Goal: Task Accomplishment & Management: Manage account settings

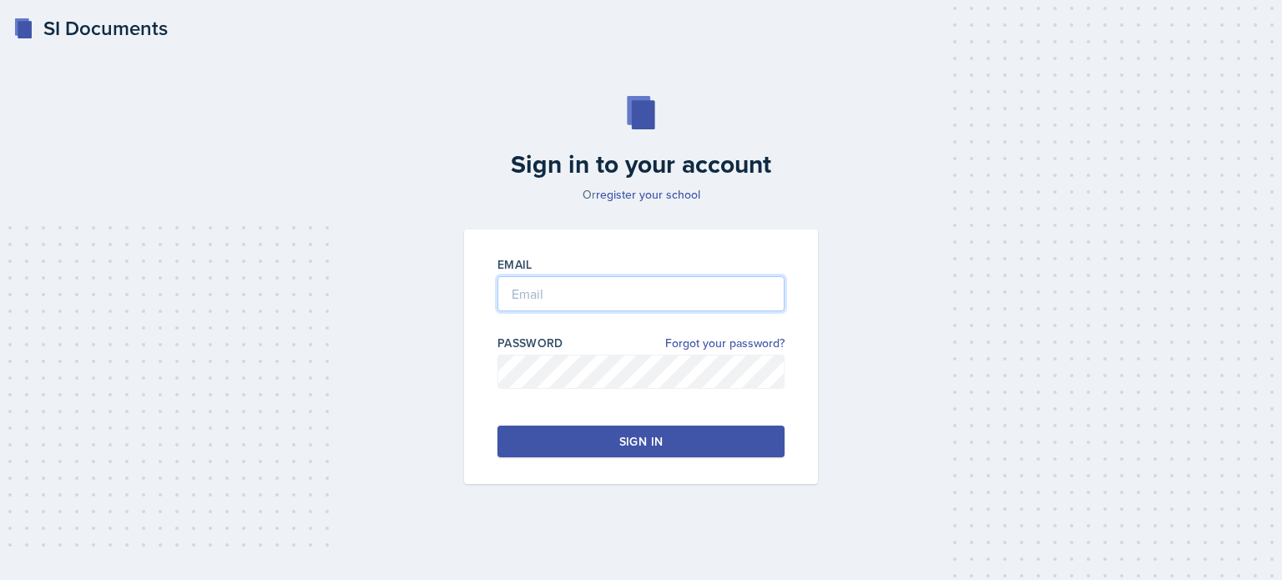
click at [568, 305] on input "email" at bounding box center [640, 293] width 287 height 35
type input "[EMAIL_ADDRESS][DOMAIN_NAME]"
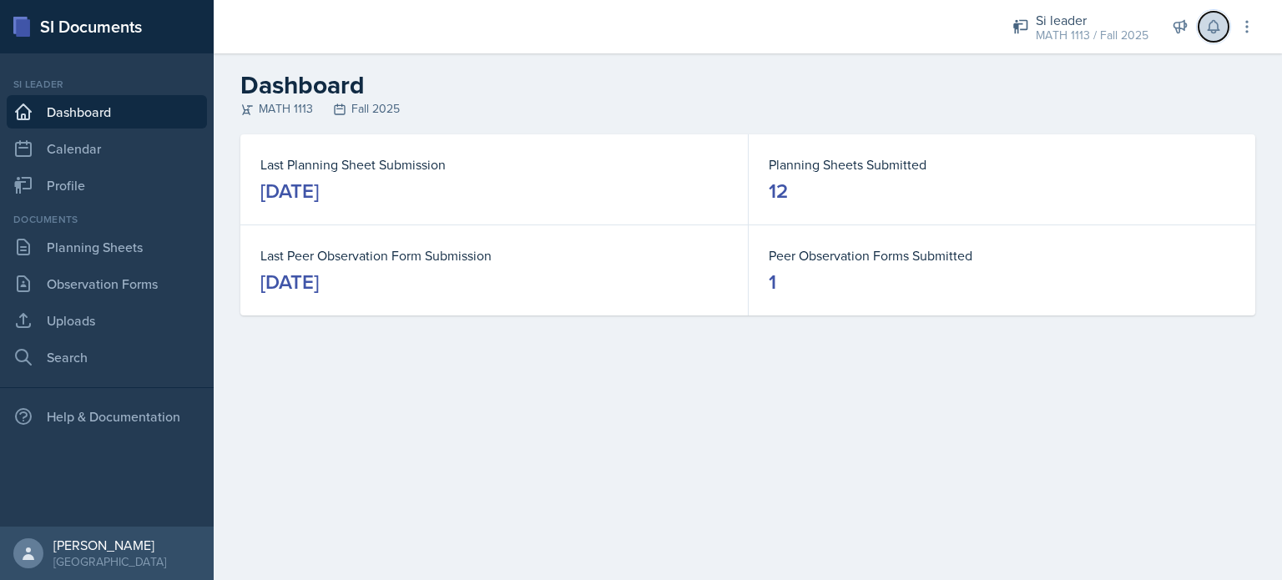
click at [1208, 36] on button at bounding box center [1213, 27] width 30 height 30
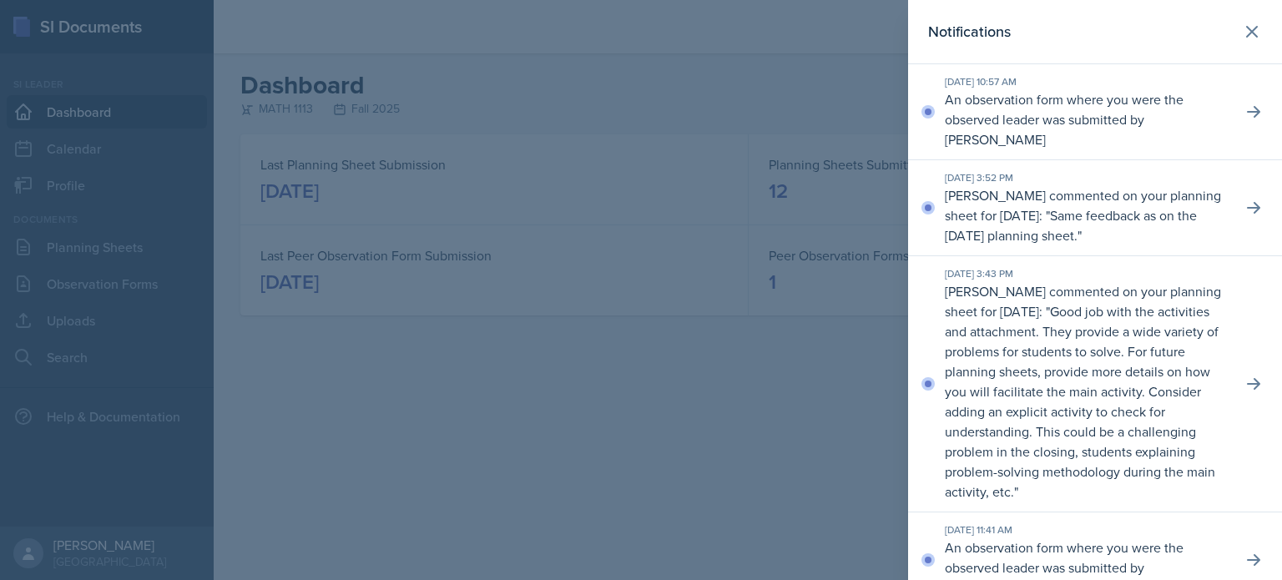
click at [163, 236] on div at bounding box center [641, 290] width 1282 height 580
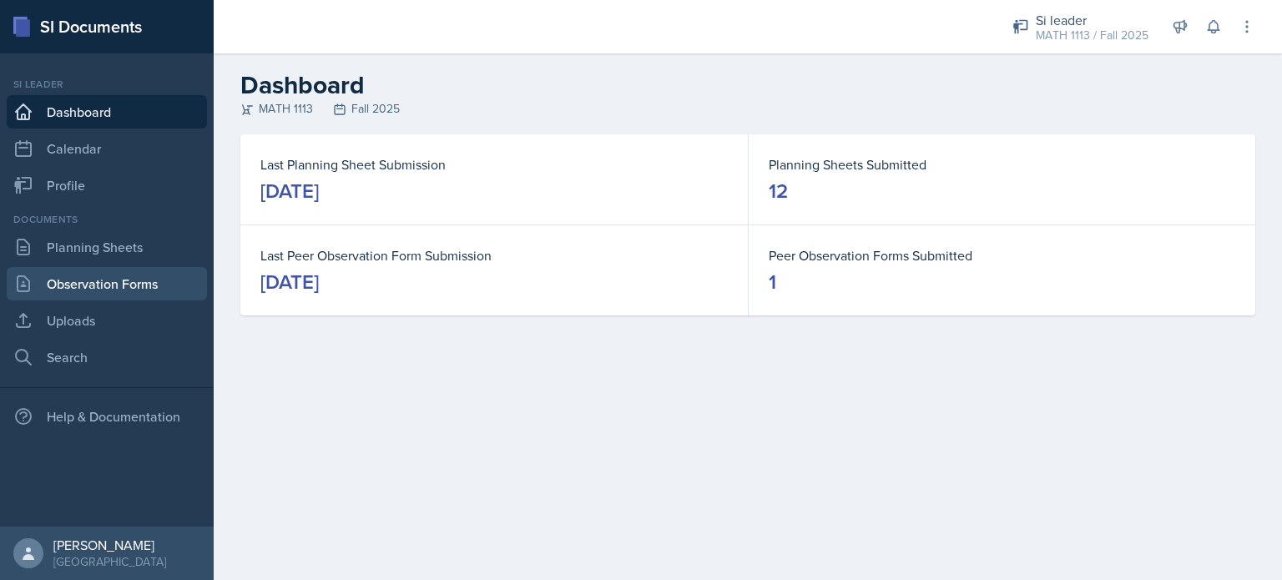
click at [113, 280] on link "Observation Forms" at bounding box center [107, 283] width 200 height 33
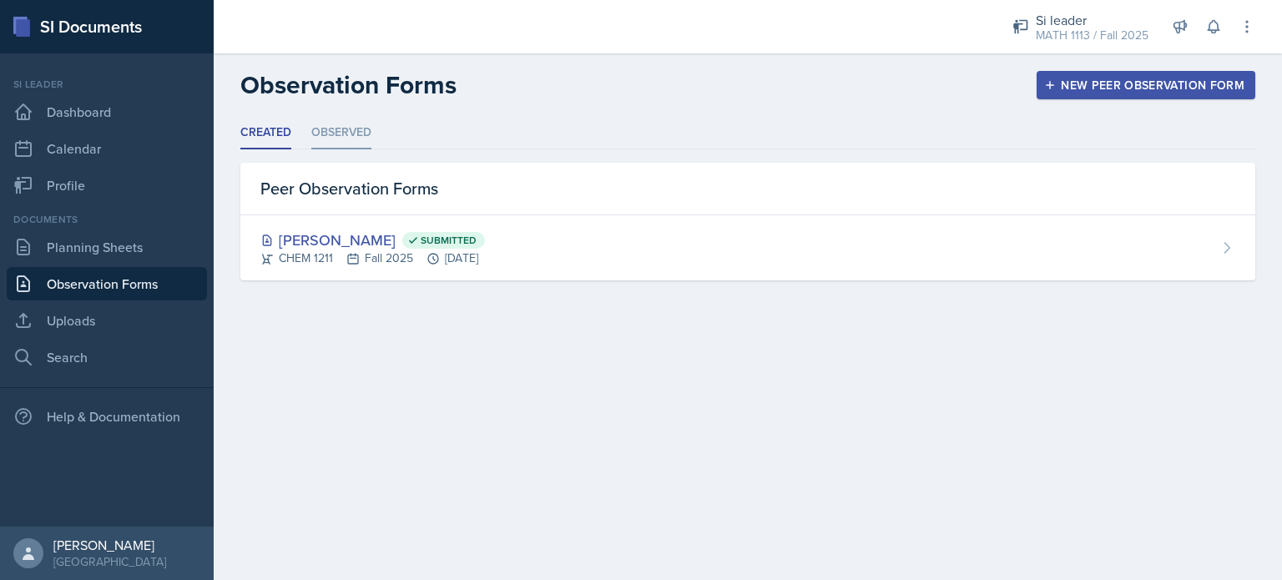
click at [354, 137] on li "Observed" at bounding box center [341, 133] width 60 height 33
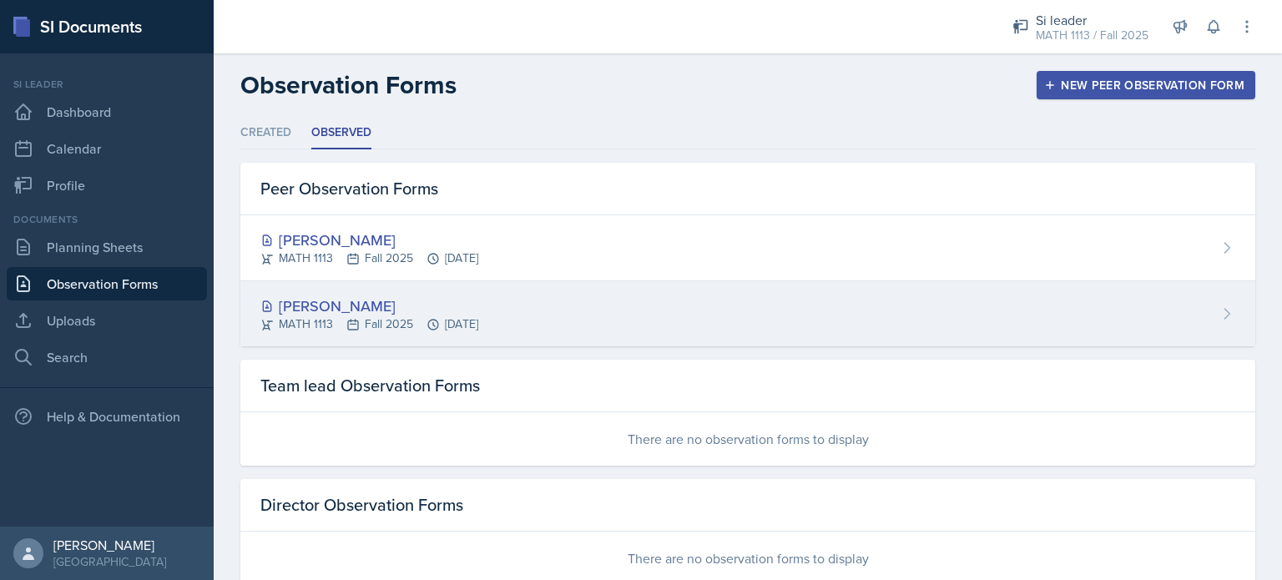
click at [390, 286] on div "[PERSON_NAME] MATH 1113 Fall 2025 [DATE]" at bounding box center [747, 313] width 1015 height 65
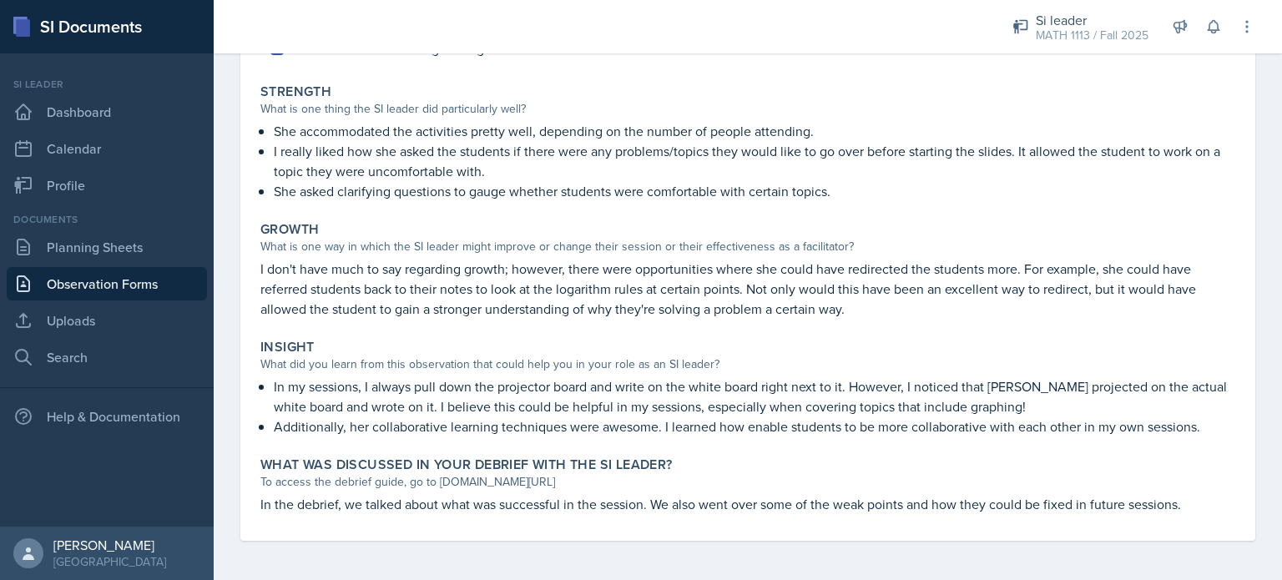
scroll to position [262, 0]
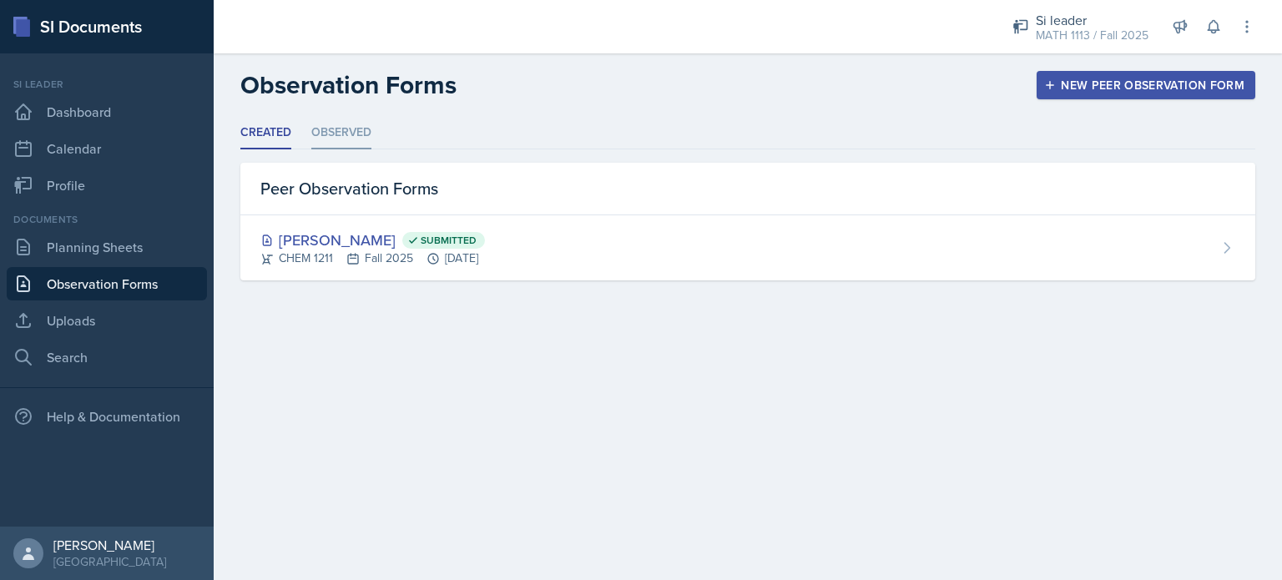
click at [341, 126] on li "Observed" at bounding box center [341, 133] width 60 height 33
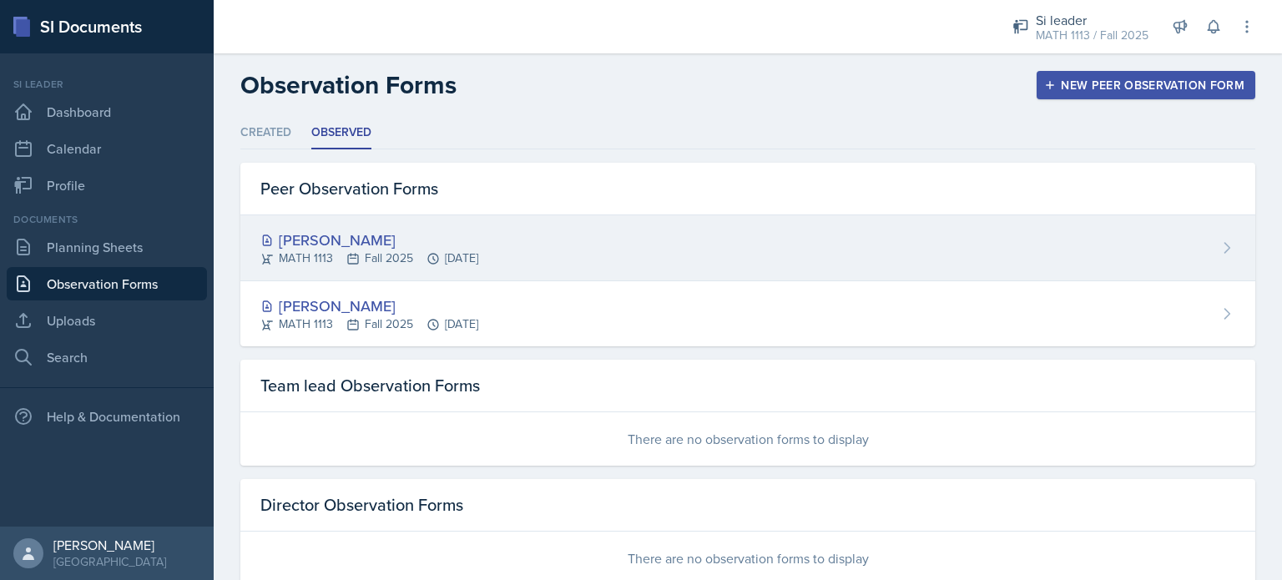
click at [381, 257] on div "MATH 1113 Fall 2025 [DATE]" at bounding box center [369, 258] width 218 height 18
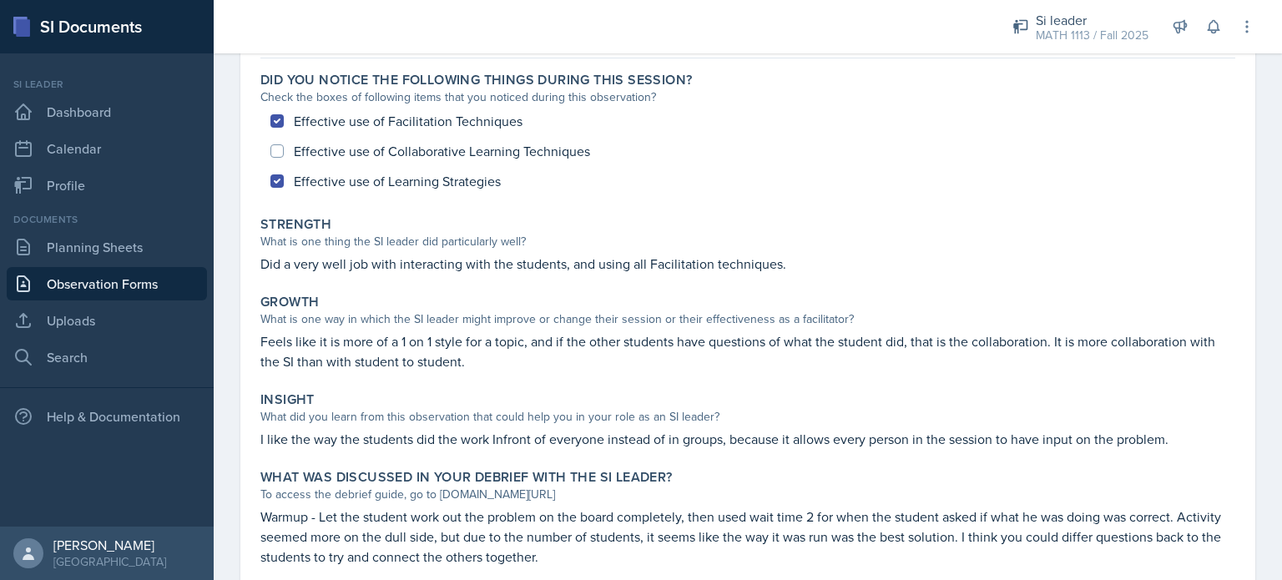
scroll to position [199, 0]
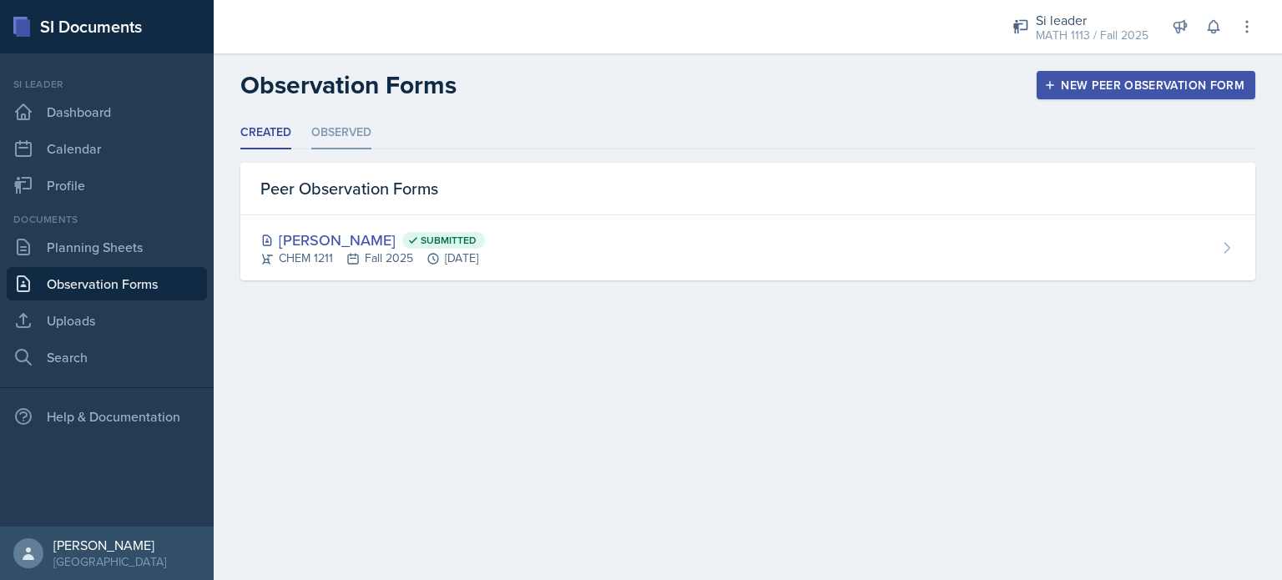
click at [355, 130] on li "Observed" at bounding box center [341, 133] width 60 height 33
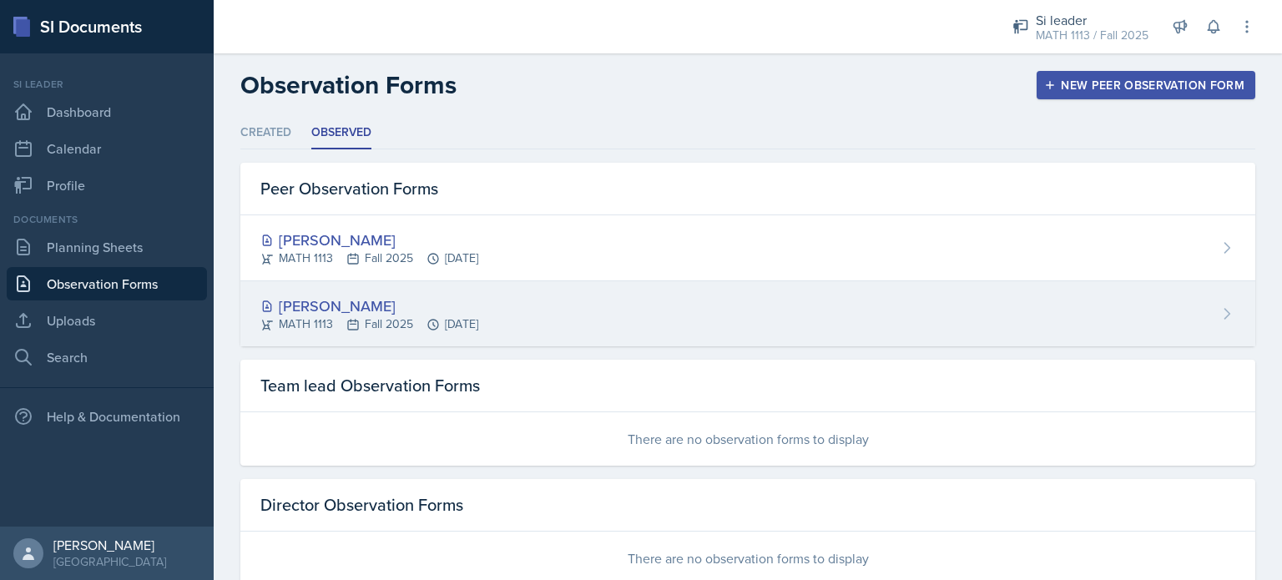
click at [385, 318] on div "MATH 1113 Fall 2025 [DATE]" at bounding box center [369, 324] width 218 height 18
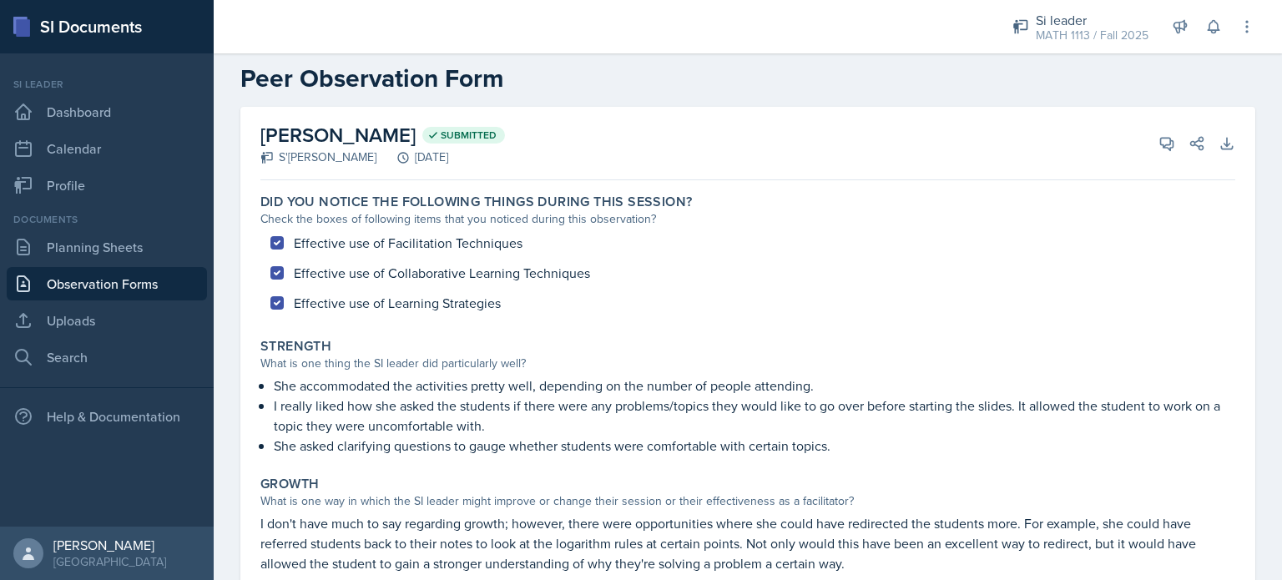
scroll to position [25, 0]
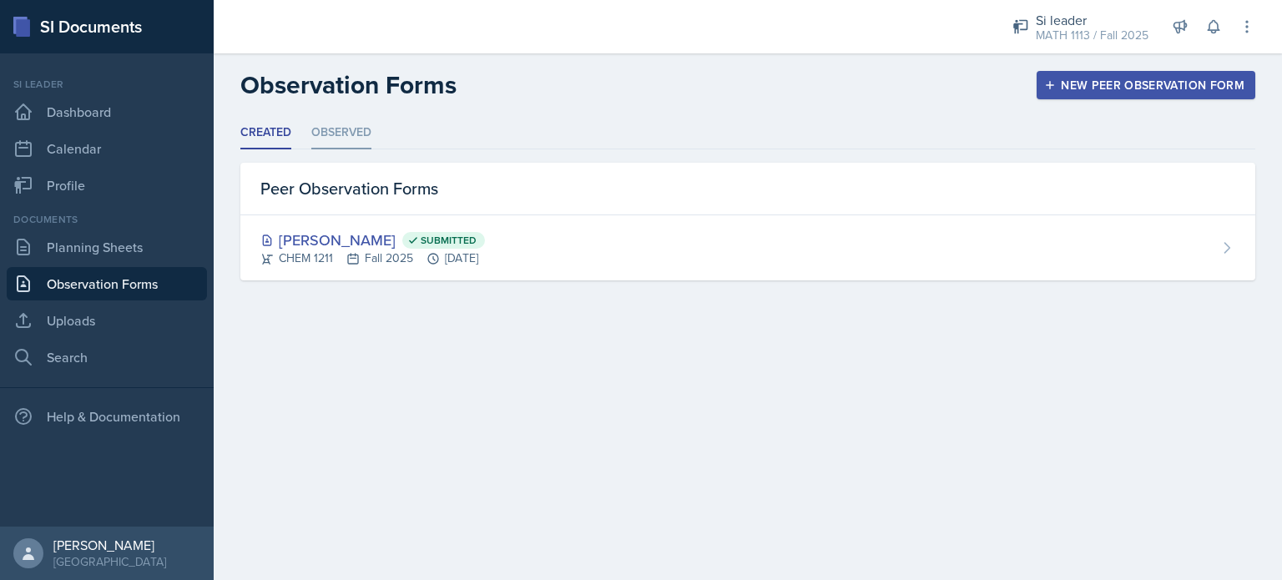
click at [336, 119] on li "Observed" at bounding box center [341, 133] width 60 height 33
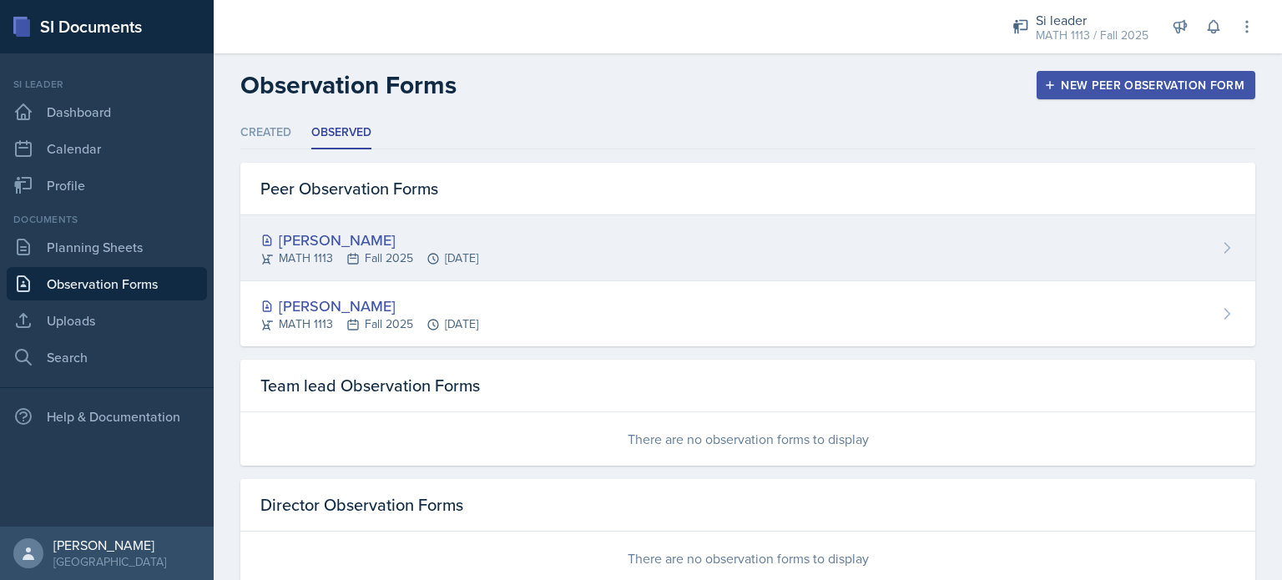
click at [466, 261] on div "MATH 1113 Fall 2025 [DATE]" at bounding box center [369, 258] width 218 height 18
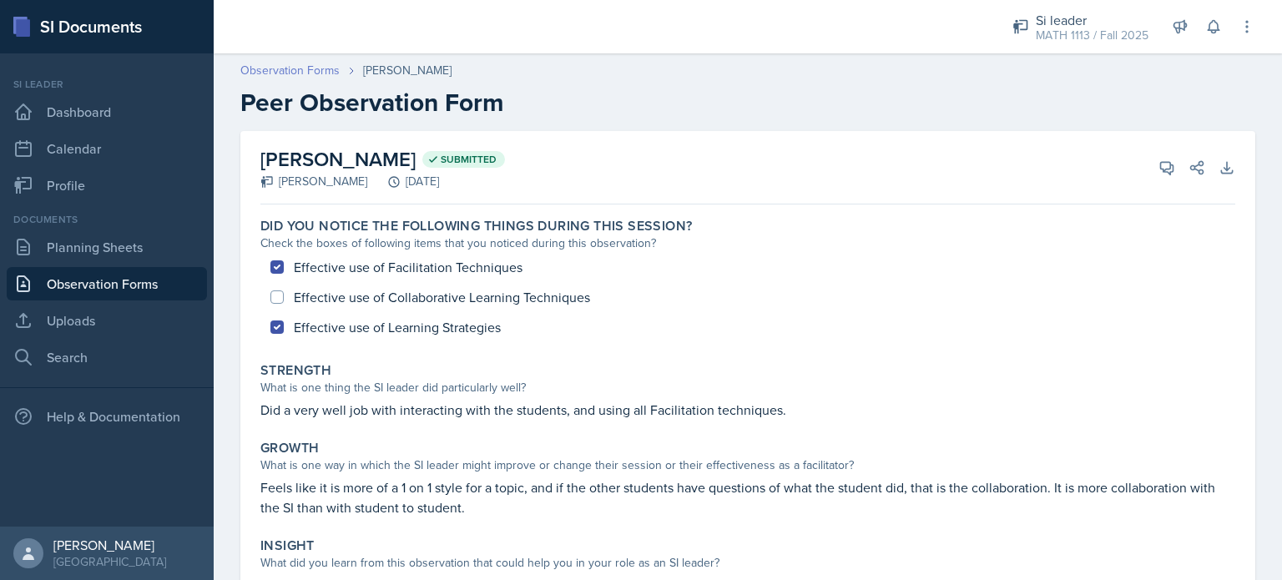
click at [265, 72] on link "Observation Forms" at bounding box center [289, 71] width 99 height 18
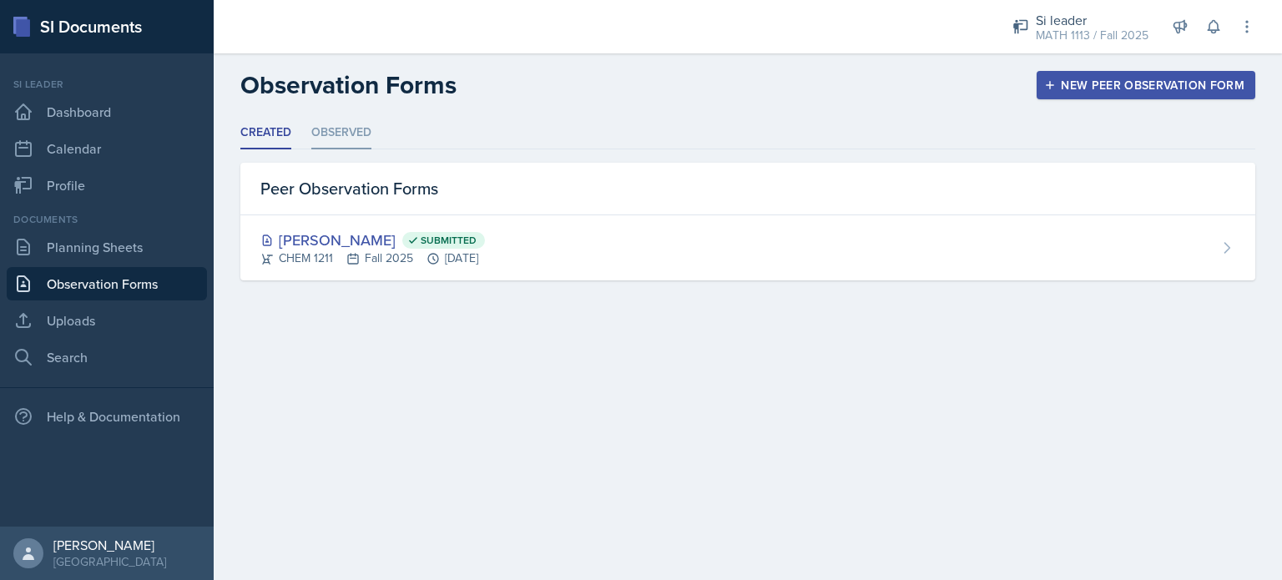
click at [360, 139] on li "Observed" at bounding box center [341, 133] width 60 height 33
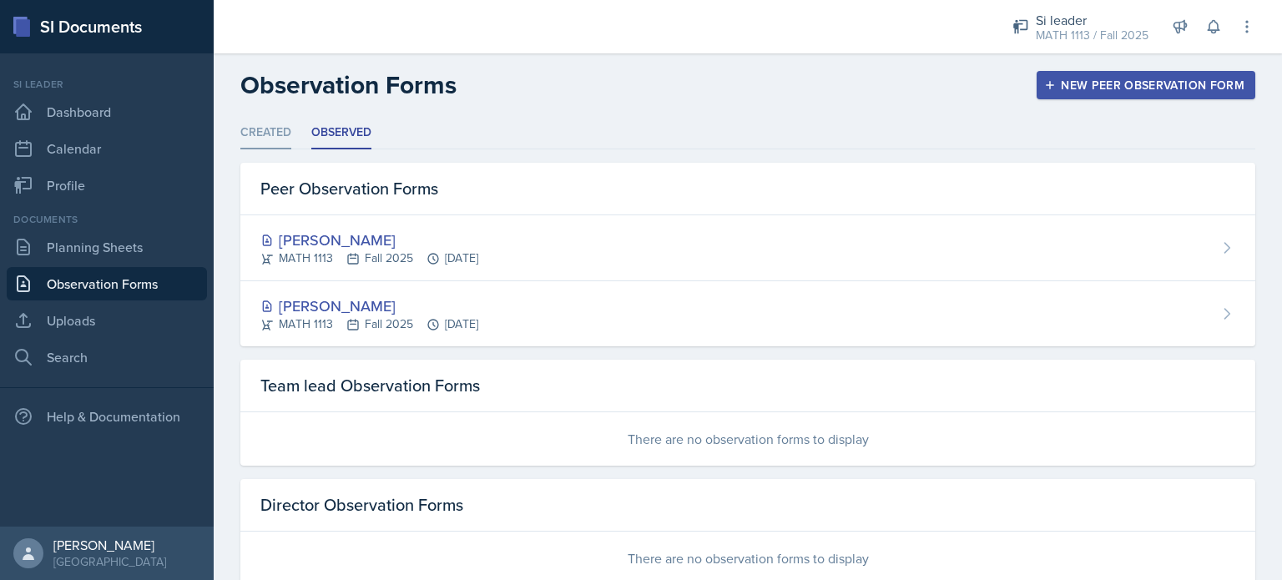
click at [254, 126] on li "Created" at bounding box center [265, 133] width 51 height 33
